Goal: Task Accomplishment & Management: Complete application form

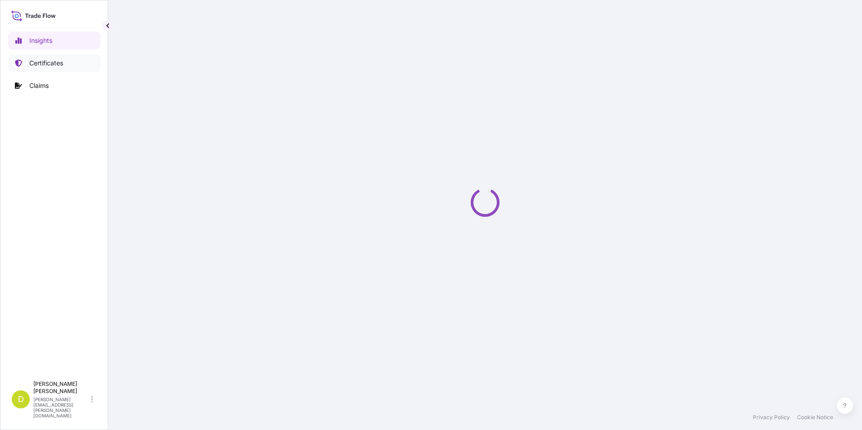
click at [40, 63] on p "Certificates" at bounding box center [46, 63] width 34 height 9
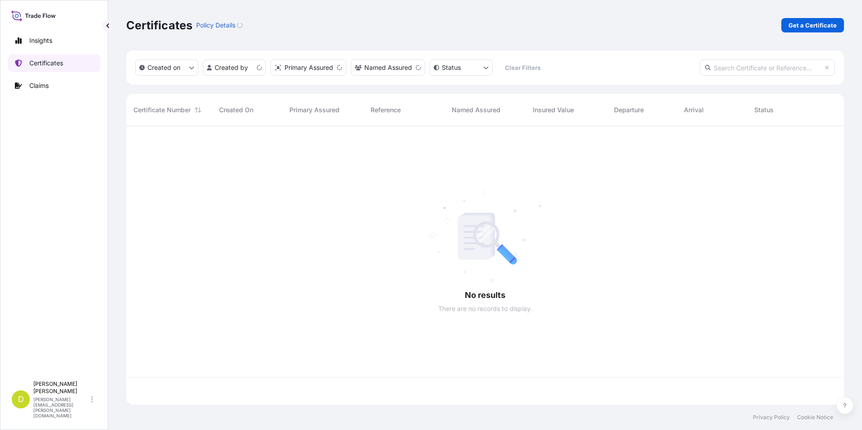
scroll to position [277, 711]
click at [811, 27] on p "Get a Certificate" at bounding box center [812, 25] width 48 height 9
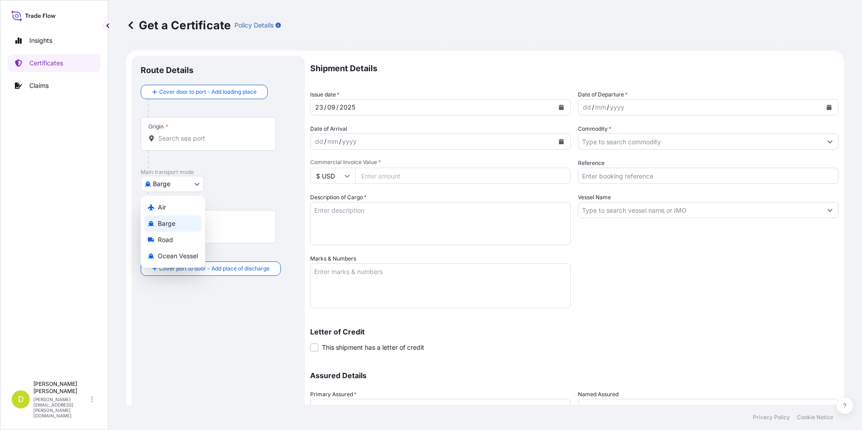
click at [195, 186] on body "Insights Certificates Claims D [PERSON_NAME] [PERSON_NAME][EMAIL_ADDRESS][PERSO…" at bounding box center [431, 215] width 862 height 430
click at [188, 251] on div "Ocean Vessel" at bounding box center [172, 256] width 57 height 16
select select "Ocean Vessel"
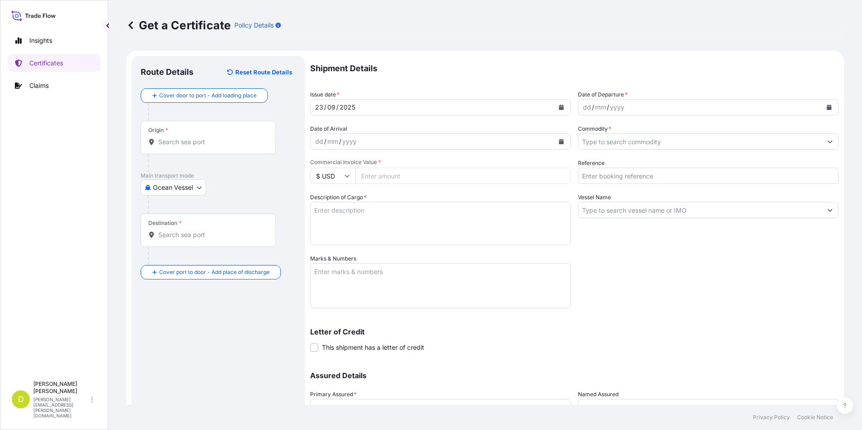
click at [197, 146] on input "Origin *" at bounding box center [211, 141] width 106 height 9
paste input "[GEOGRAPHIC_DATA], [US_STATE] - [GEOGRAPHIC_DATA]"
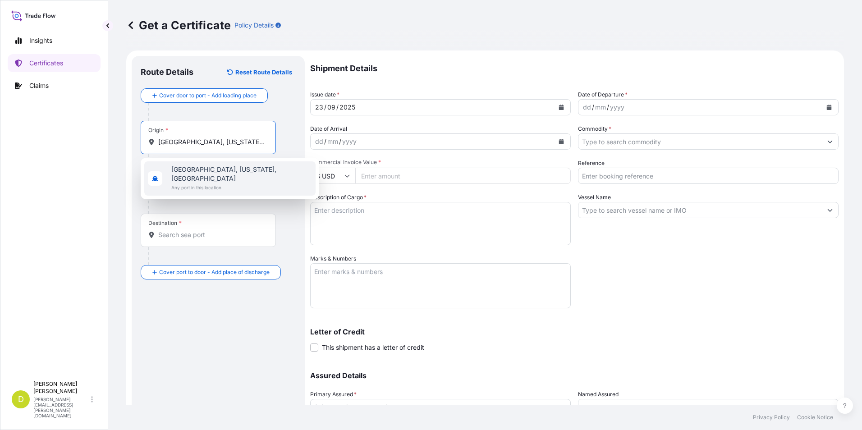
click at [237, 183] on span "Any port in this location" at bounding box center [241, 187] width 141 height 9
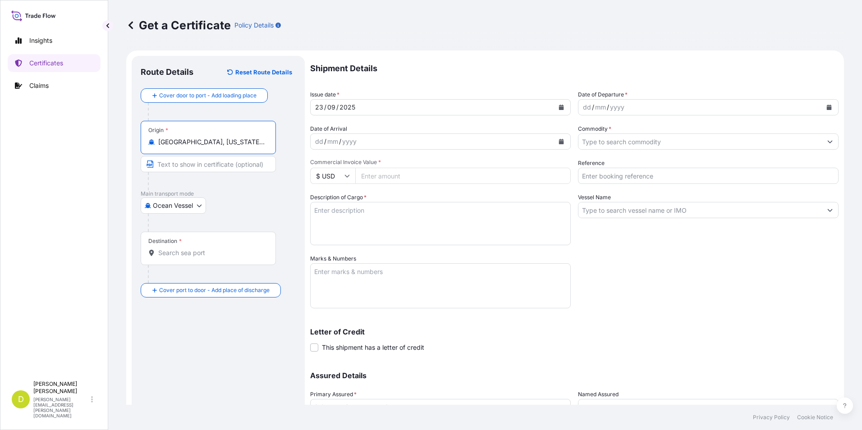
type input "[GEOGRAPHIC_DATA], [US_STATE], [GEOGRAPHIC_DATA]"
click at [233, 166] on input "Text to appear on certificate" at bounding box center [208, 164] width 135 height 16
paste input "[GEOGRAPHIC_DATA], [US_STATE] - [GEOGRAPHIC_DATA]"
type input "[GEOGRAPHIC_DATA], [US_STATE] - [GEOGRAPHIC_DATA]"
click at [209, 249] on input "Destination *" at bounding box center [211, 252] width 106 height 9
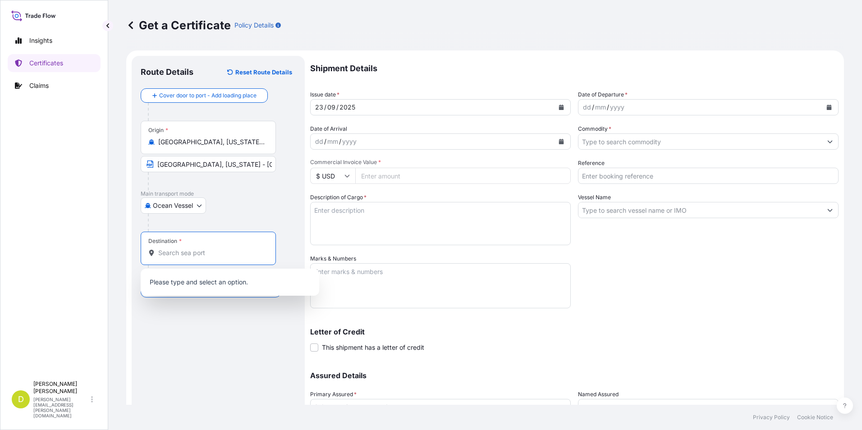
paste input "[GEOGRAPHIC_DATA], [GEOGRAPHIC_DATA]"
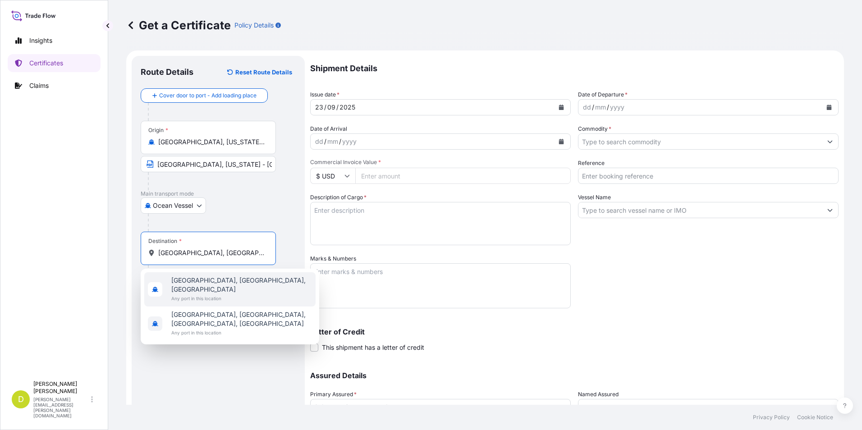
click at [222, 294] on span "Any port in this location" at bounding box center [241, 298] width 141 height 9
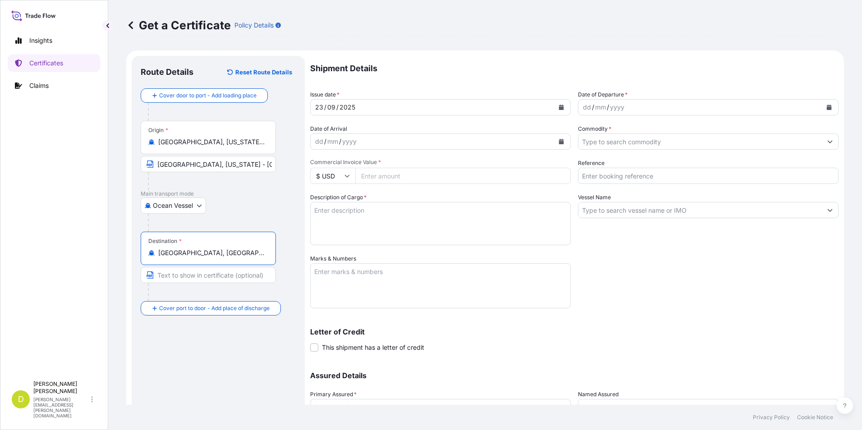
type input "[GEOGRAPHIC_DATA], [GEOGRAPHIC_DATA], [GEOGRAPHIC_DATA]"
click at [221, 269] on input "Text to appear on certificate" at bounding box center [208, 275] width 135 height 16
paste input "[GEOGRAPHIC_DATA], [GEOGRAPHIC_DATA]"
type input "[GEOGRAPHIC_DATA], [GEOGRAPHIC_DATA]"
click at [585, 106] on div "dd" at bounding box center [587, 107] width 10 height 11
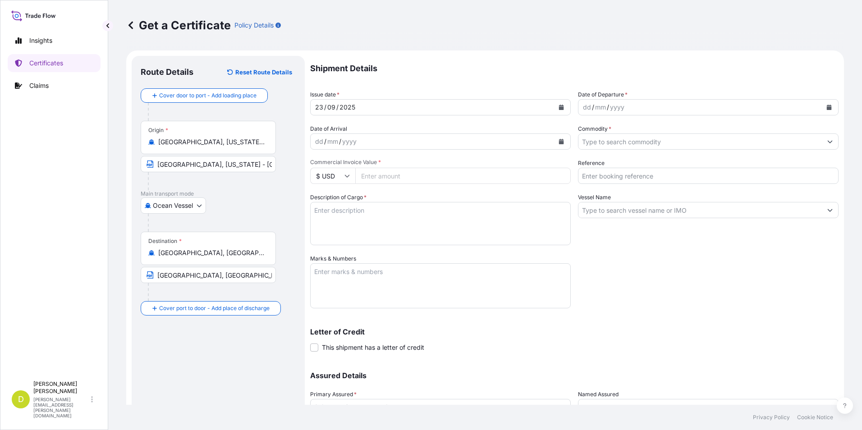
drag, startPoint x: 412, startPoint y: 247, endPoint x: 364, endPoint y: 214, distance: 57.8
click at [412, 247] on div "Shipment Details Issue date * [DATE] Date of Departure * dd / mm / yyyy Date of…" at bounding box center [574, 253] width 528 height 395
click at [583, 109] on div "dd" at bounding box center [587, 107] width 10 height 11
click at [626, 140] on input "Commodity *" at bounding box center [699, 141] width 243 height 16
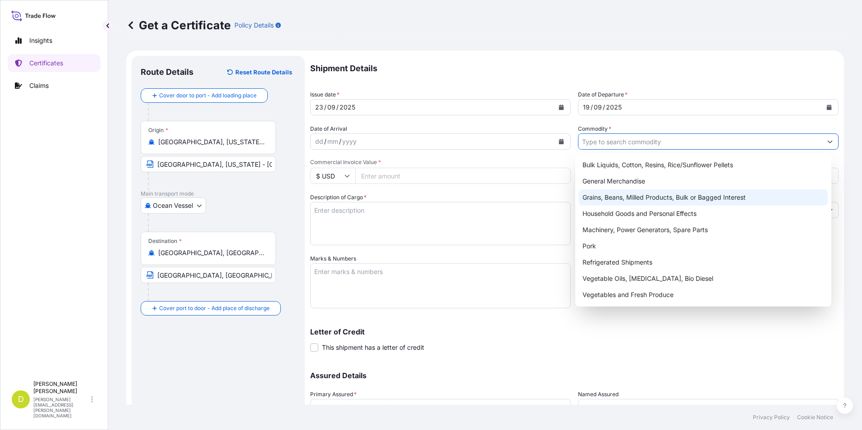
click at [631, 191] on div "Grains, Beans, Milled Products, Bulk or Bagged Interest" at bounding box center [703, 197] width 249 height 16
type input "Grains, Beans, Milled Products, Bulk or Bagged Interest"
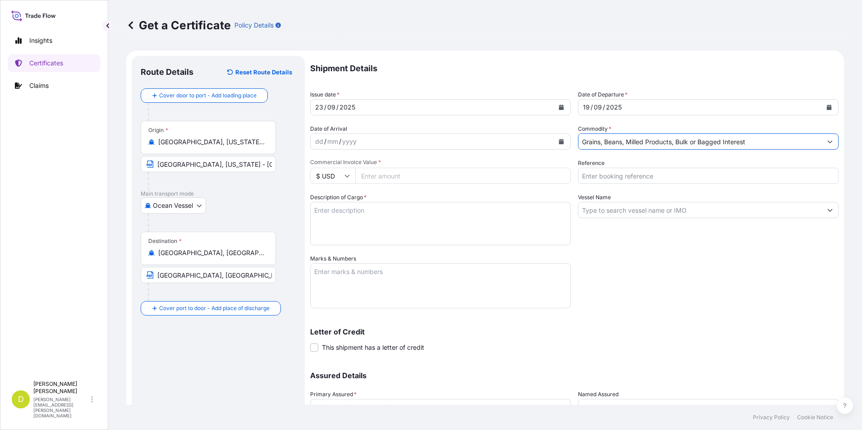
click at [631, 171] on input "Reference" at bounding box center [708, 176] width 261 height 16
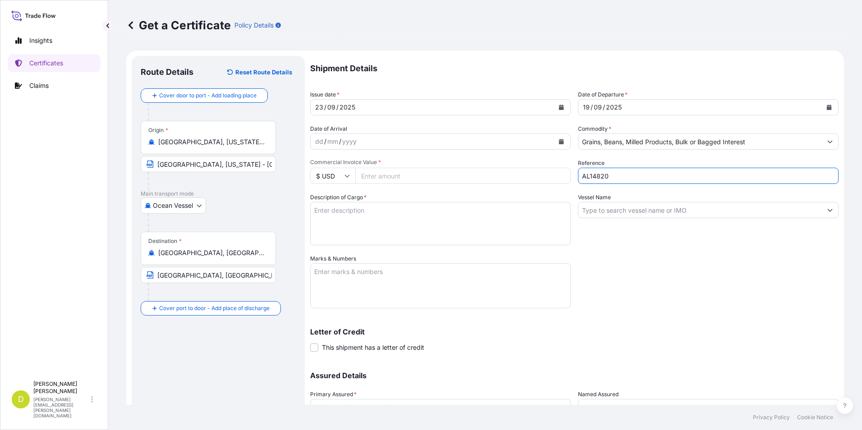
type input "AL14820"
click at [640, 212] on input "Vessel Name" at bounding box center [699, 210] width 243 height 16
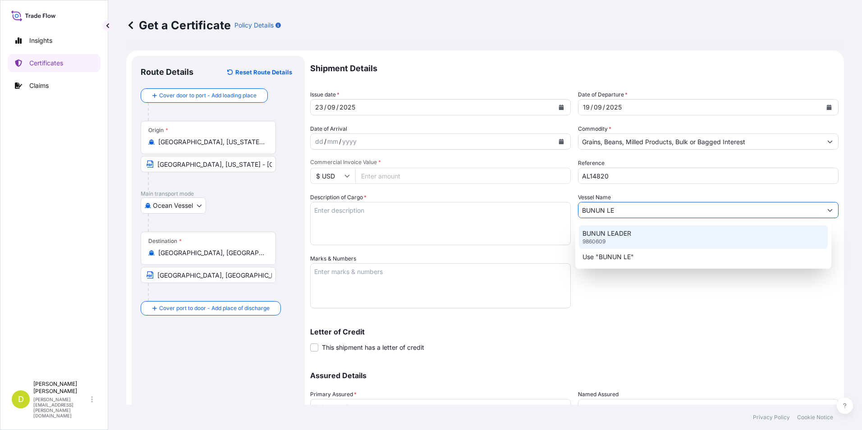
click at [741, 238] on div "BUNUN LEADER 9860609" at bounding box center [703, 236] width 249 height 23
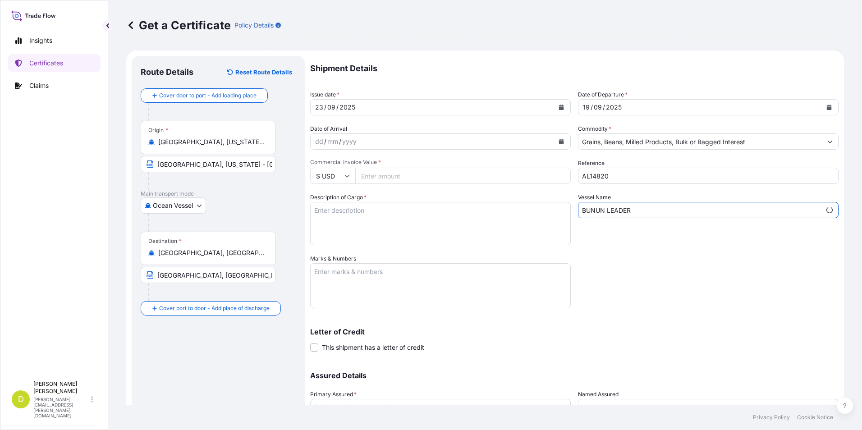
type input "BUNUN LEADER"
click at [425, 228] on textarea "Description of Cargo *" at bounding box center [440, 223] width 261 height 43
paste textarea "859,500"
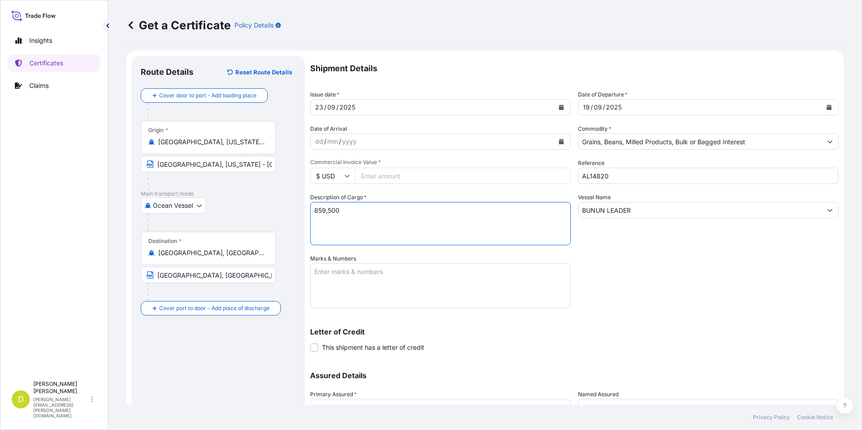
click at [450, 212] on textarea "859,500" at bounding box center [440, 223] width 261 height 43
click at [418, 214] on textarea "859,500 MT," at bounding box center [440, 223] width 261 height 43
paste textarea "U.S. GOLDEN DRIED DISTILLERY GRAINS WITH SOLUBLES, IN BULK"
click at [363, 215] on textarea "859,500 MT, U.S. GOLDEN DRIED DISTILLERY GRAINS WITH SOLUBLES, IN BULK" at bounding box center [440, 223] width 261 height 43
click at [457, 223] on textarea "859,500 MT, U.S. GOLDEN DRIED DISTILLERY GRAINS WITH SOLUBLES, IN BULK, B/L" at bounding box center [440, 223] width 261 height 43
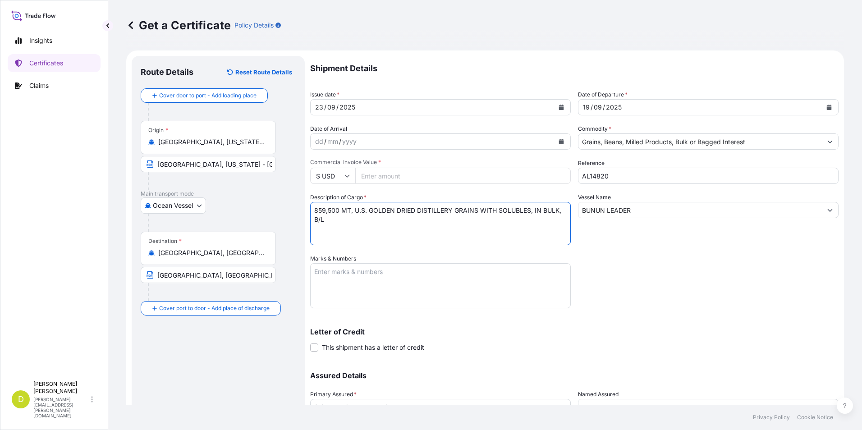
paste textarea "Set. No. 18"
click at [447, 219] on textarea "859,500 MT, U.S. GOLDEN DRIED DISTILLERY GRAINS WITH SOLUBLES, IN BULK, B/L Set…" at bounding box center [440, 223] width 261 height 43
type textarea "859,500 MT, U.S. GOLDEN DRIED DISTILLERY GRAINS WITH SOLUBLES, IN BULK, B/L Set…"
drag, startPoint x: 480, startPoint y: 252, endPoint x: 471, endPoint y: 267, distance: 17.5
click at [479, 254] on div "Shipment Details Issue date * [DATE] Date of Departure * [DATE] Date of Arrival…" at bounding box center [574, 253] width 528 height 395
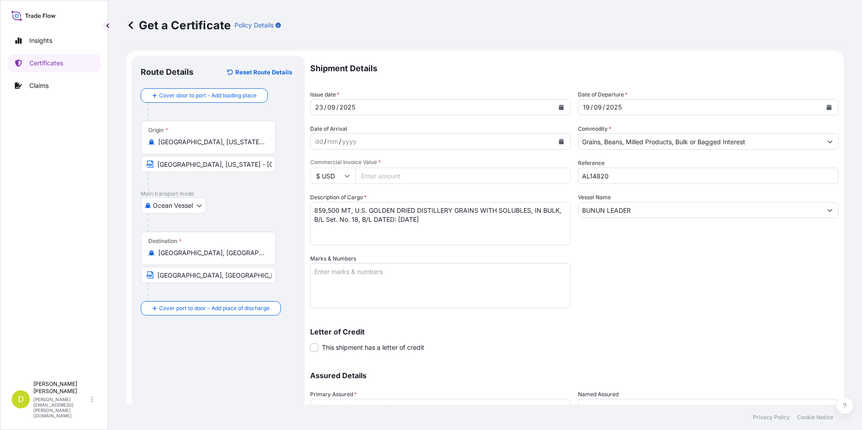
click at [471, 267] on textarea "Marks & Numbers" at bounding box center [440, 285] width 261 height 45
click at [348, 295] on textarea "CONSIGNEE/NOTIFY:" at bounding box center [440, 285] width 261 height 45
paste textarea "SEABOARD OVERSEAS [GEOGRAPHIC_DATA] S.A.S., [STREET_ADDRESS], NIT 900.219.353-1"
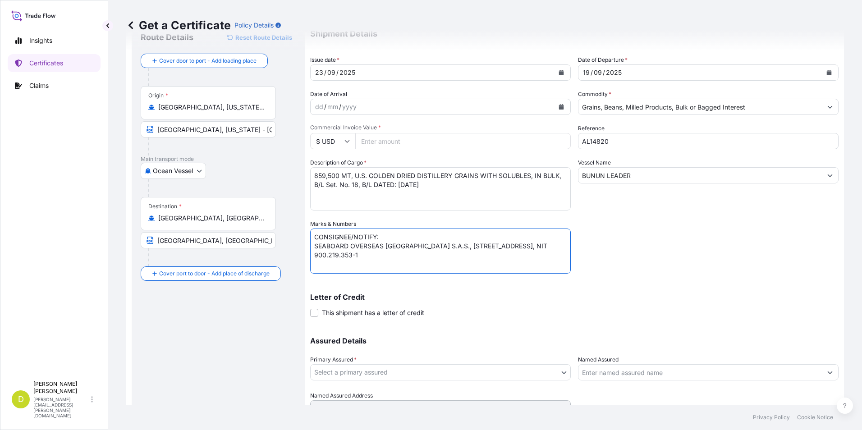
scroll to position [77, 0]
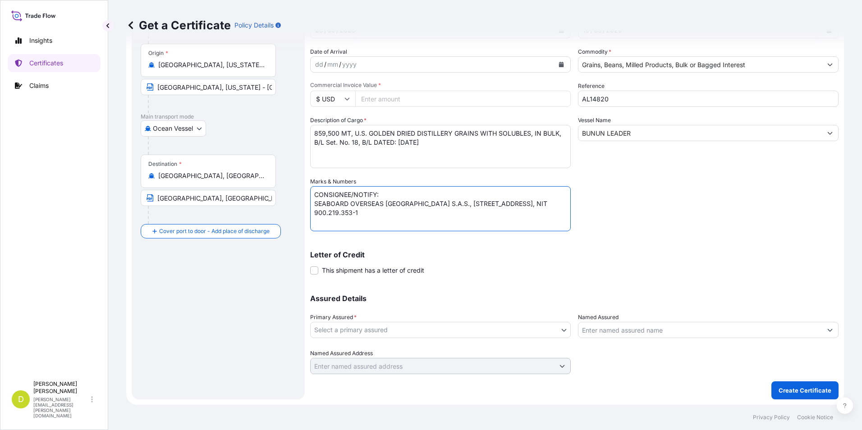
type textarea "CONSIGNEE/NOTIFY: SEABOARD OVERSEAS [GEOGRAPHIC_DATA] S.A.S., [STREET_ADDRESS],…"
click at [641, 264] on div "Letter of Credit This shipment has a letter of credit Letter of credit * Letter…" at bounding box center [574, 263] width 528 height 24
click at [445, 329] on body "Insights Certificates Claims D [PERSON_NAME] [PERSON_NAME][EMAIL_ADDRESS][PERSO…" at bounding box center [431, 215] width 862 height 430
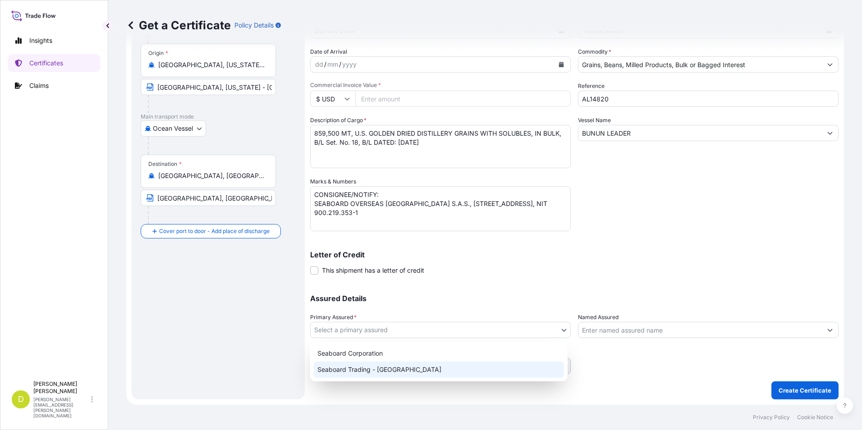
click at [432, 365] on div "Seaboard Trading - [GEOGRAPHIC_DATA]" at bounding box center [439, 369] width 250 height 16
select select "31639"
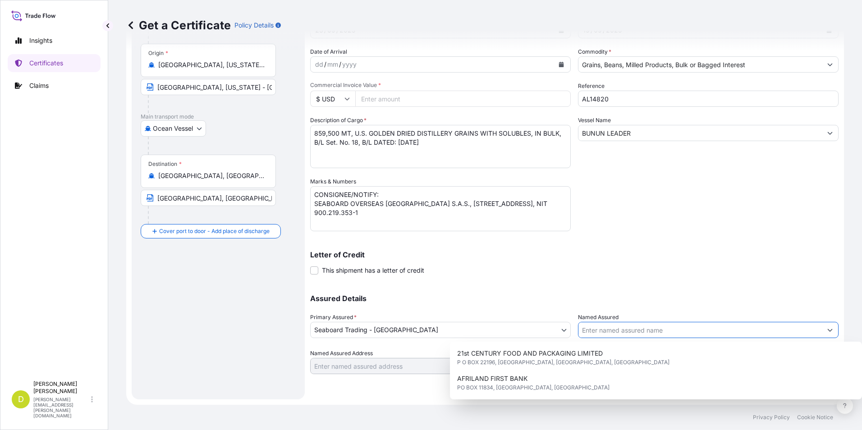
click at [653, 332] on input "Named Assured" at bounding box center [699, 330] width 243 height 16
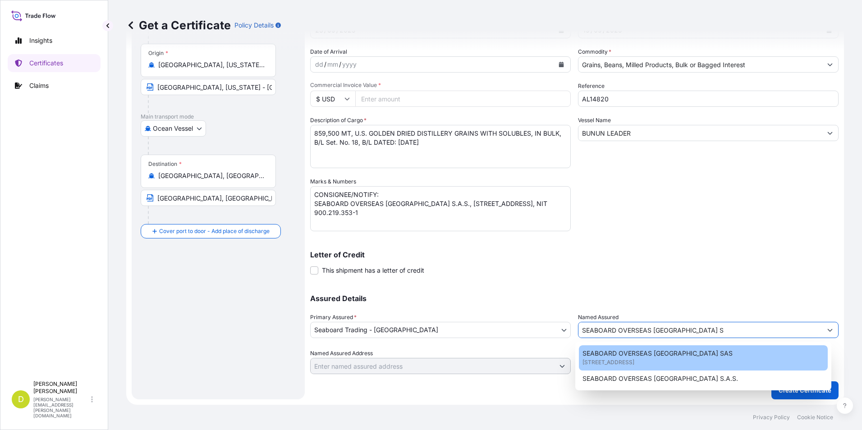
click at [662, 357] on span "SEABOARD OVERSEAS [GEOGRAPHIC_DATA] SAS" at bounding box center [657, 353] width 150 height 9
type input "SEABOARD OVERSEAS [GEOGRAPHIC_DATA] SAS"
type input "CARRERA 11 NO 77A-49 OF.902"
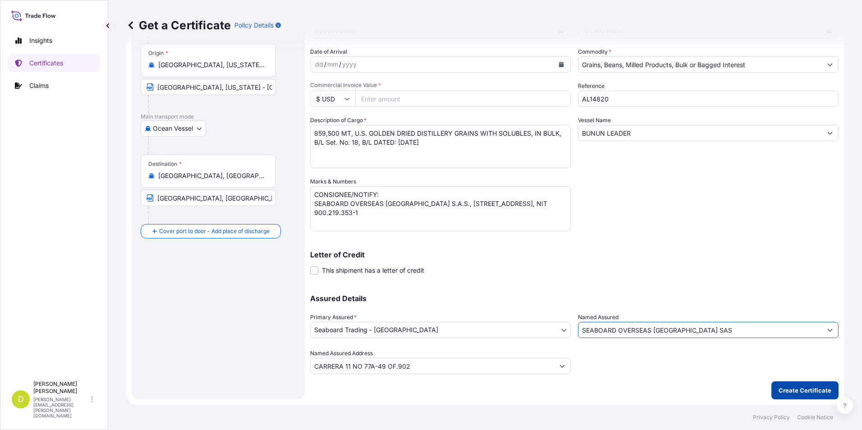
type input "SEABOARD OVERSEAS [GEOGRAPHIC_DATA] SAS"
click at [808, 391] on p "Create Certificate" at bounding box center [804, 390] width 53 height 9
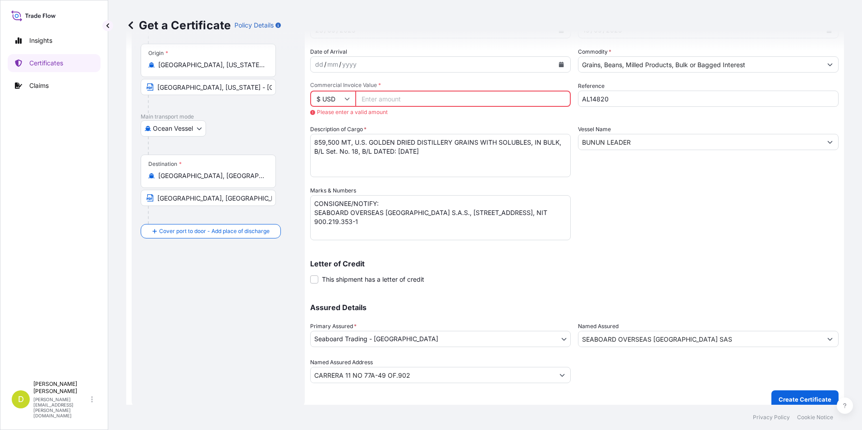
click at [404, 97] on input "Commercial Invoice Value *" at bounding box center [462, 99] width 215 height 16
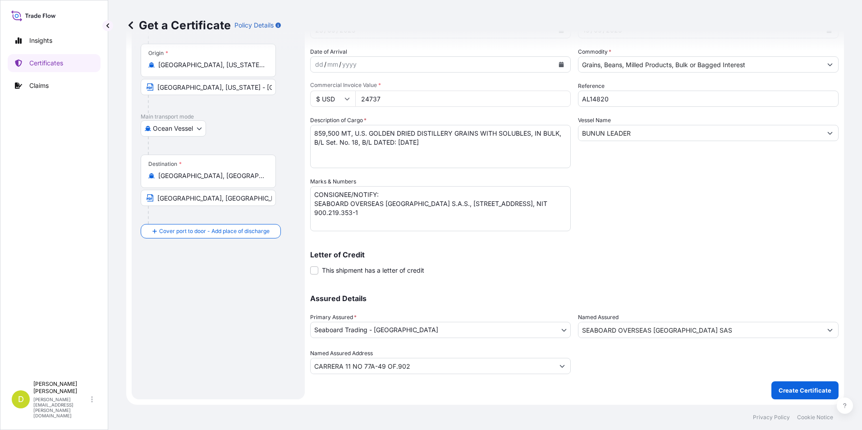
type input "247376"
type input "247376.99"
click at [740, 181] on div "Shipment Details Issue date * [DATE] Date of Departure * [DATE] Date of Arrival…" at bounding box center [574, 176] width 528 height 395
click at [799, 389] on p "Create Certificate" at bounding box center [804, 390] width 53 height 9
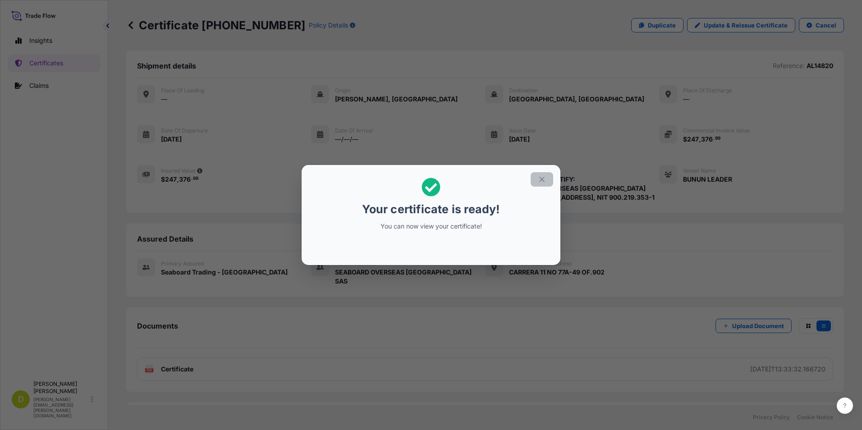
click at [542, 183] on icon "button" at bounding box center [542, 179] width 8 height 8
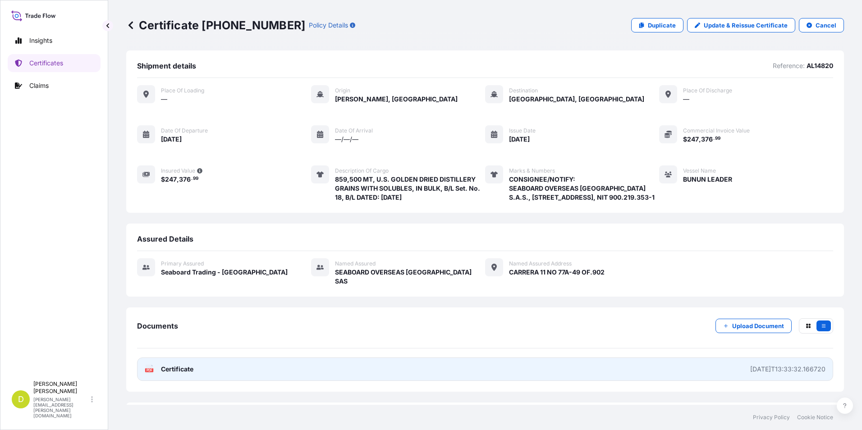
click at [654, 366] on link "PDF Certificate [DATE]T13:33:32.166720" at bounding box center [485, 368] width 696 height 23
